Goal: Information Seeking & Learning: Learn about a topic

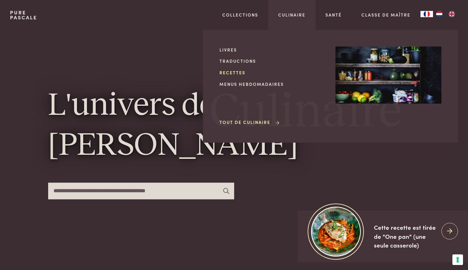
click at [236, 71] on link "Recettes" at bounding box center [272, 72] width 106 height 7
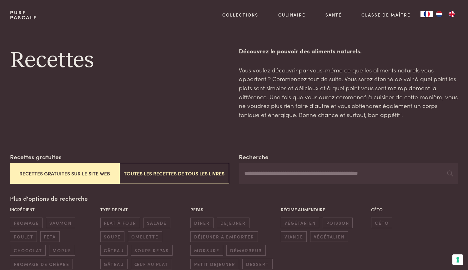
click at [438, 14] on img "NL" at bounding box center [439, 14] width 8 height 6
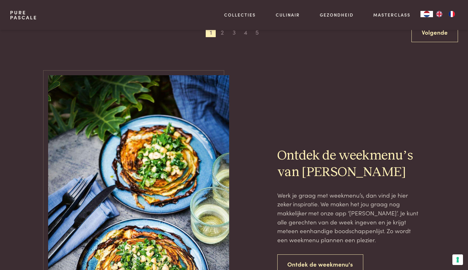
scroll to position [1188, 0]
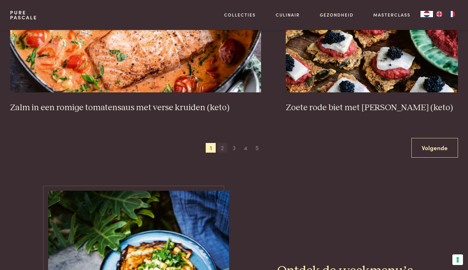
click at [221, 143] on span "2" at bounding box center [222, 148] width 10 height 10
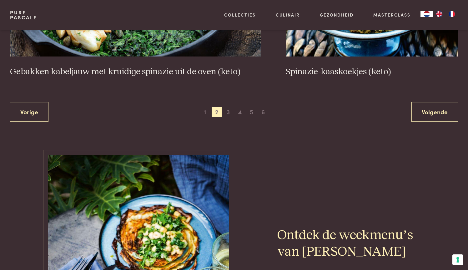
scroll to position [1153, 0]
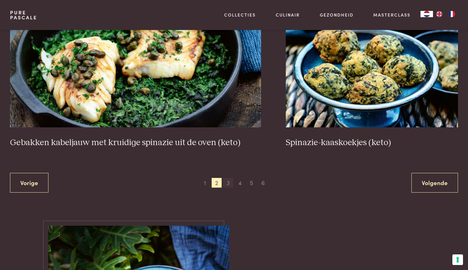
click at [228, 181] on span "3" at bounding box center [228, 183] width 10 height 10
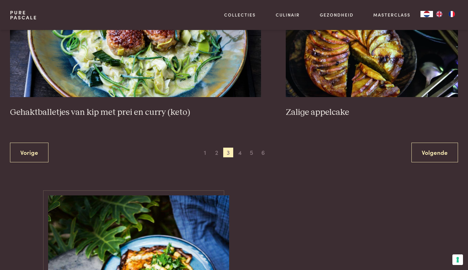
scroll to position [1211, 0]
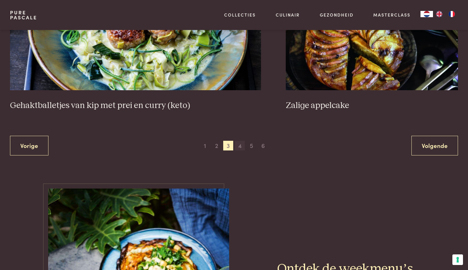
click at [237, 142] on span "4" at bounding box center [240, 146] width 10 height 10
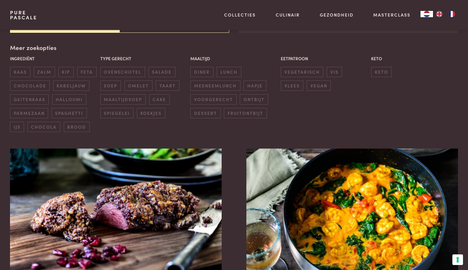
scroll to position [282, 0]
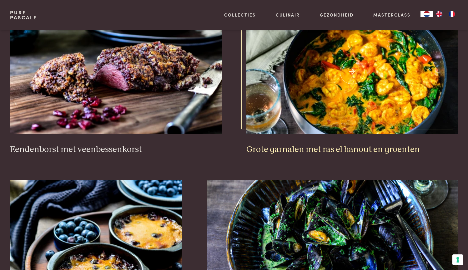
click at [354, 66] on img at bounding box center [352, 71] width 212 height 125
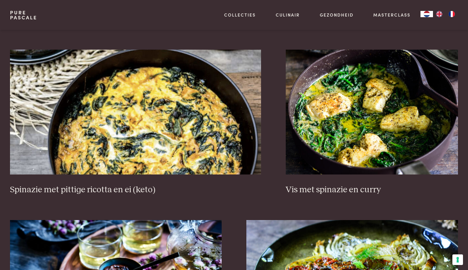
scroll to position [599, 0]
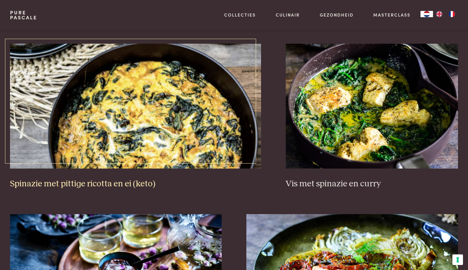
click at [143, 121] on img at bounding box center [135, 106] width 251 height 125
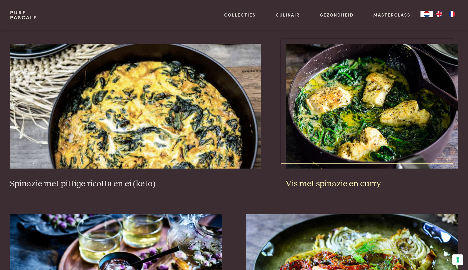
click at [369, 101] on img at bounding box center [372, 106] width 172 height 125
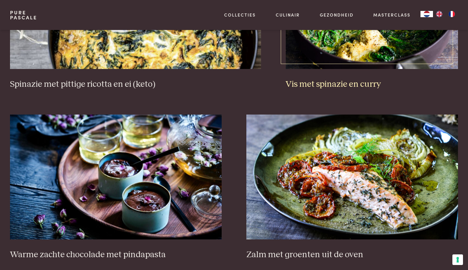
scroll to position [711, 0]
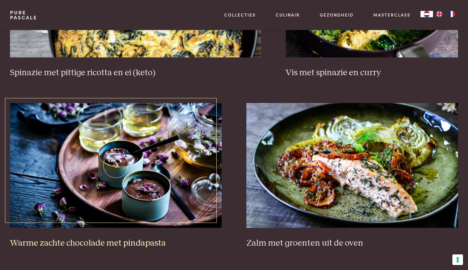
click at [115, 165] on img at bounding box center [116, 165] width 212 height 125
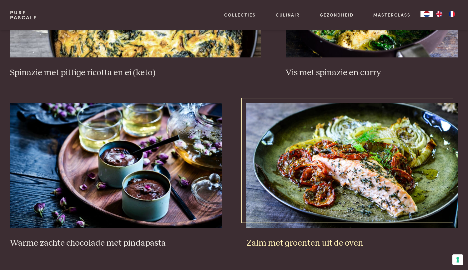
click at [352, 160] on img at bounding box center [352, 165] width 212 height 125
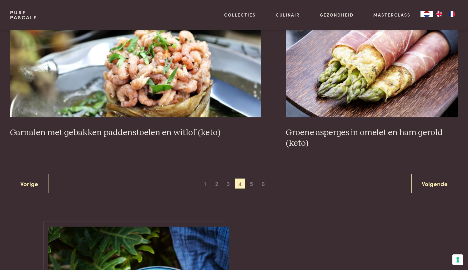
scroll to position [1169, 0]
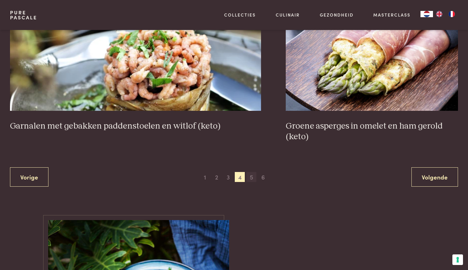
click at [250, 172] on span "5" at bounding box center [251, 177] width 10 height 10
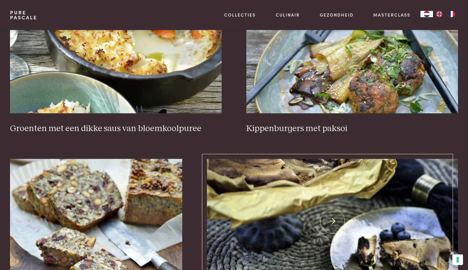
scroll to position [296, 0]
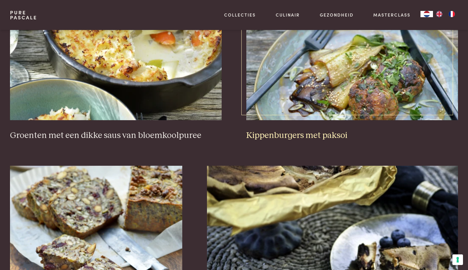
click at [354, 56] on img at bounding box center [352, 57] width 212 height 125
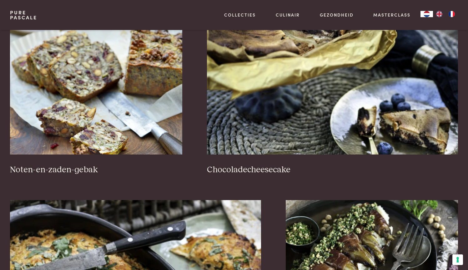
scroll to position [433, 0]
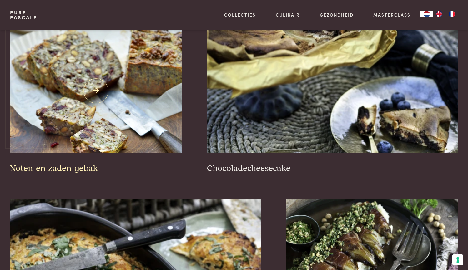
click at [94, 86] on img at bounding box center [96, 90] width 172 height 125
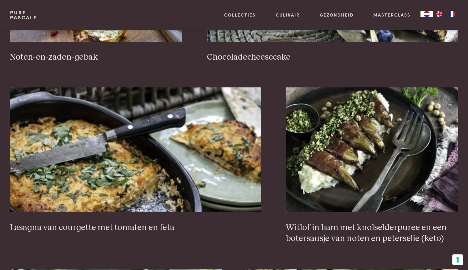
scroll to position [546, 0]
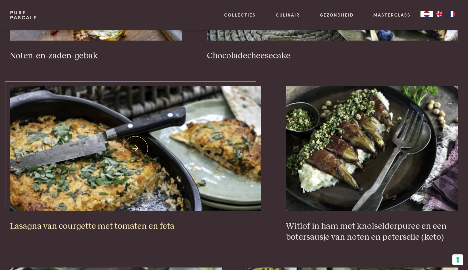
click at [139, 148] on img at bounding box center [135, 148] width 251 height 125
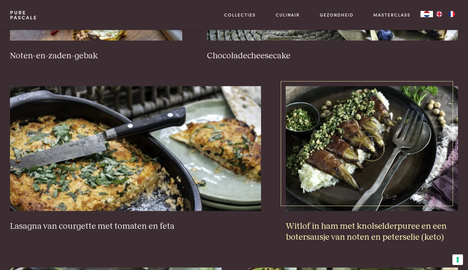
click at [375, 148] on img at bounding box center [372, 148] width 172 height 125
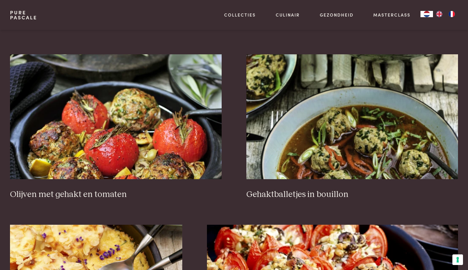
scroll to position [761, 0]
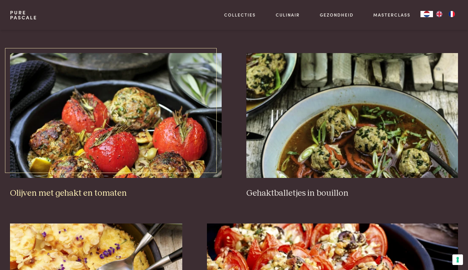
click at [116, 110] on img at bounding box center [116, 115] width 212 height 125
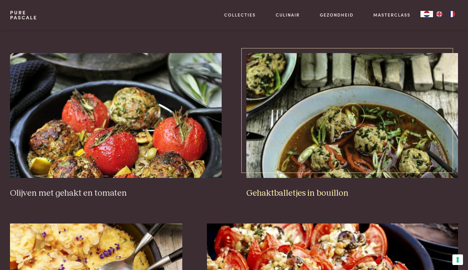
click at [351, 113] on img at bounding box center [352, 115] width 212 height 125
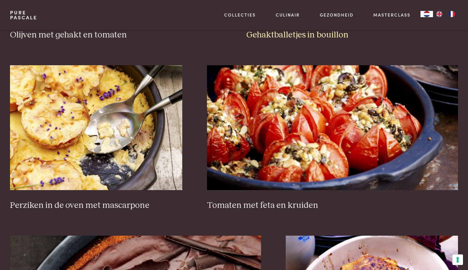
scroll to position [925, 0]
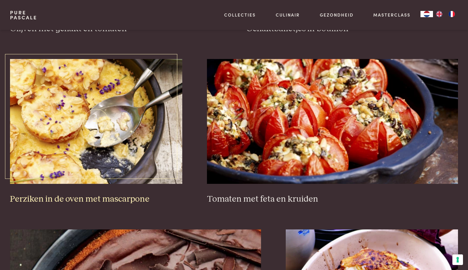
click at [89, 116] on img at bounding box center [96, 121] width 172 height 125
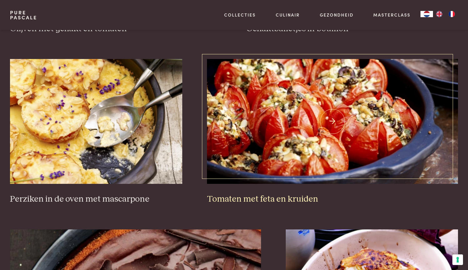
click at [335, 114] on img at bounding box center [332, 121] width 251 height 125
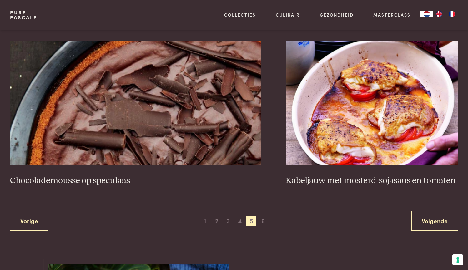
scroll to position [1118, 0]
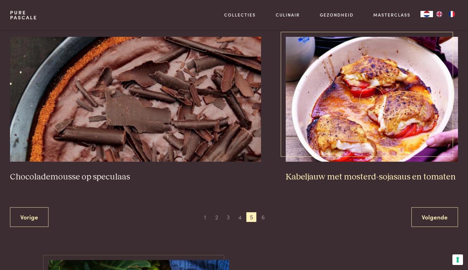
click at [373, 97] on img at bounding box center [372, 99] width 172 height 125
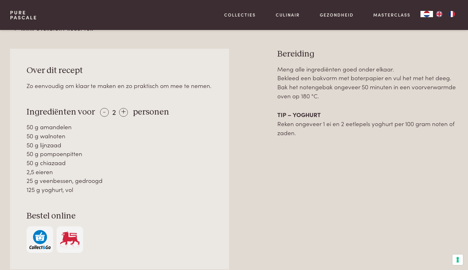
scroll to position [254, 0]
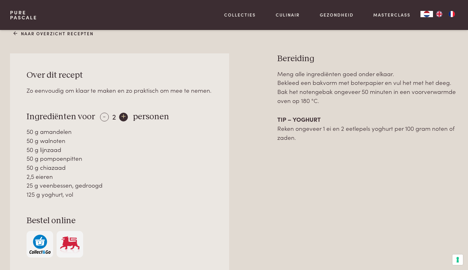
click at [122, 118] on div "+" at bounding box center [123, 117] width 9 height 9
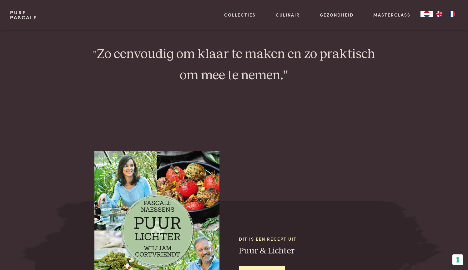
scroll to position [643, 0]
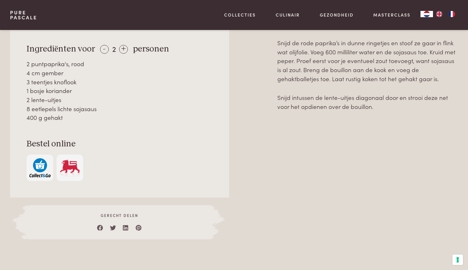
scroll to position [337, 0]
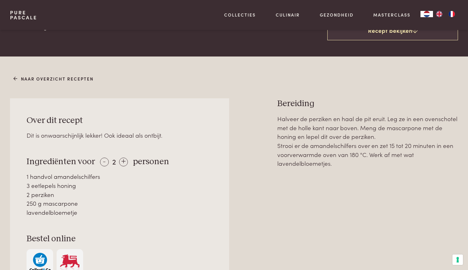
scroll to position [208, 0]
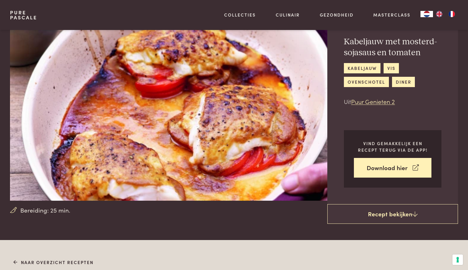
scroll to position [20, 0]
